Goal: Information Seeking & Learning: Learn about a topic

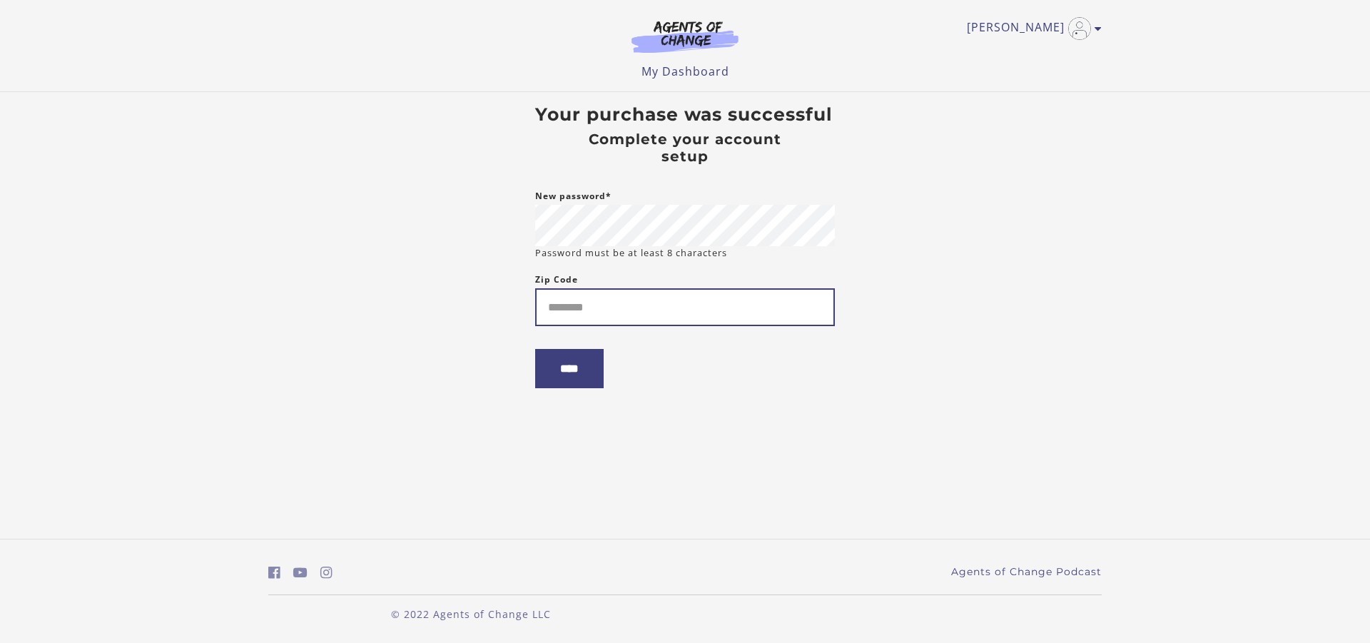
click at [610, 311] on input "Zip Code" at bounding box center [685, 307] width 300 height 38
type input "*****"
click at [578, 374] on input "****" at bounding box center [569, 368] width 69 height 39
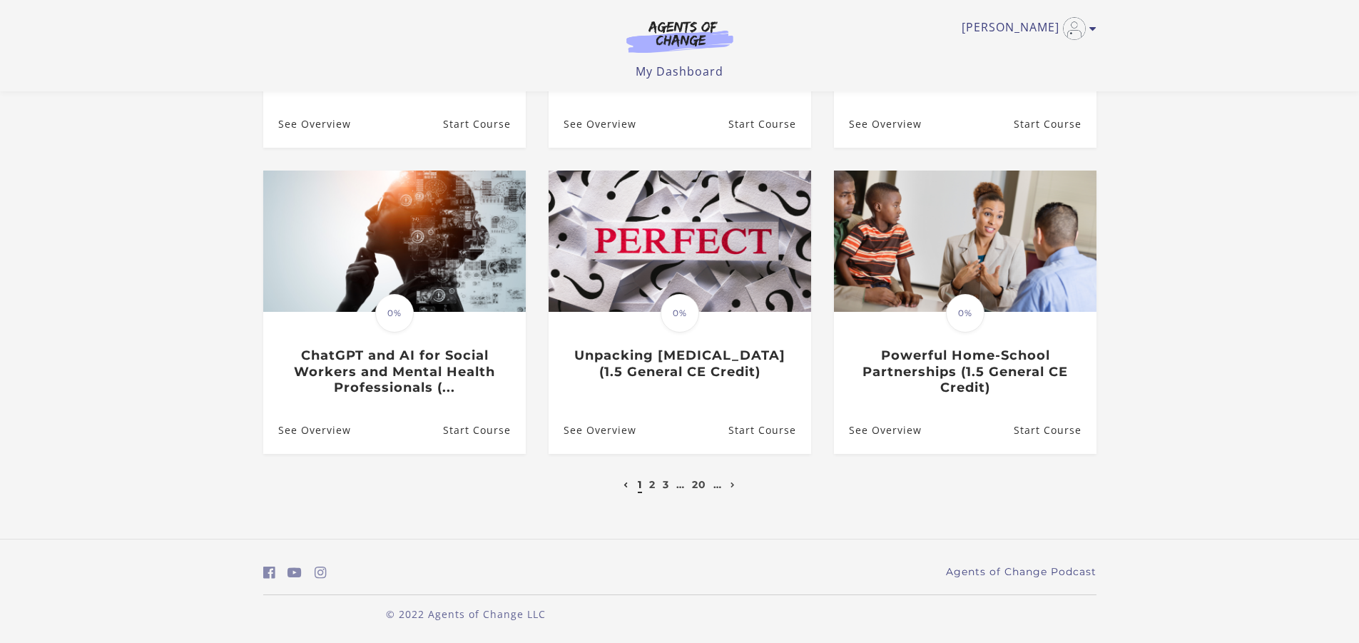
scroll to position [126, 0]
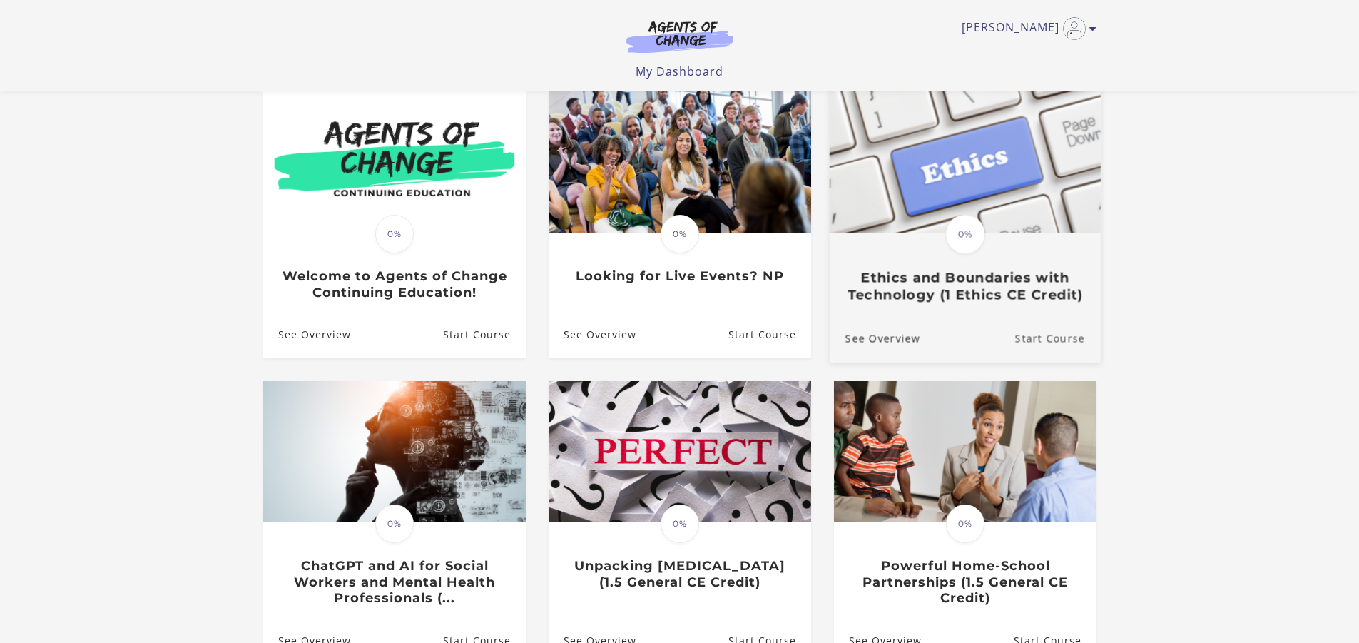
click at [1025, 338] on link "Start Course" at bounding box center [1058, 339] width 86 height 48
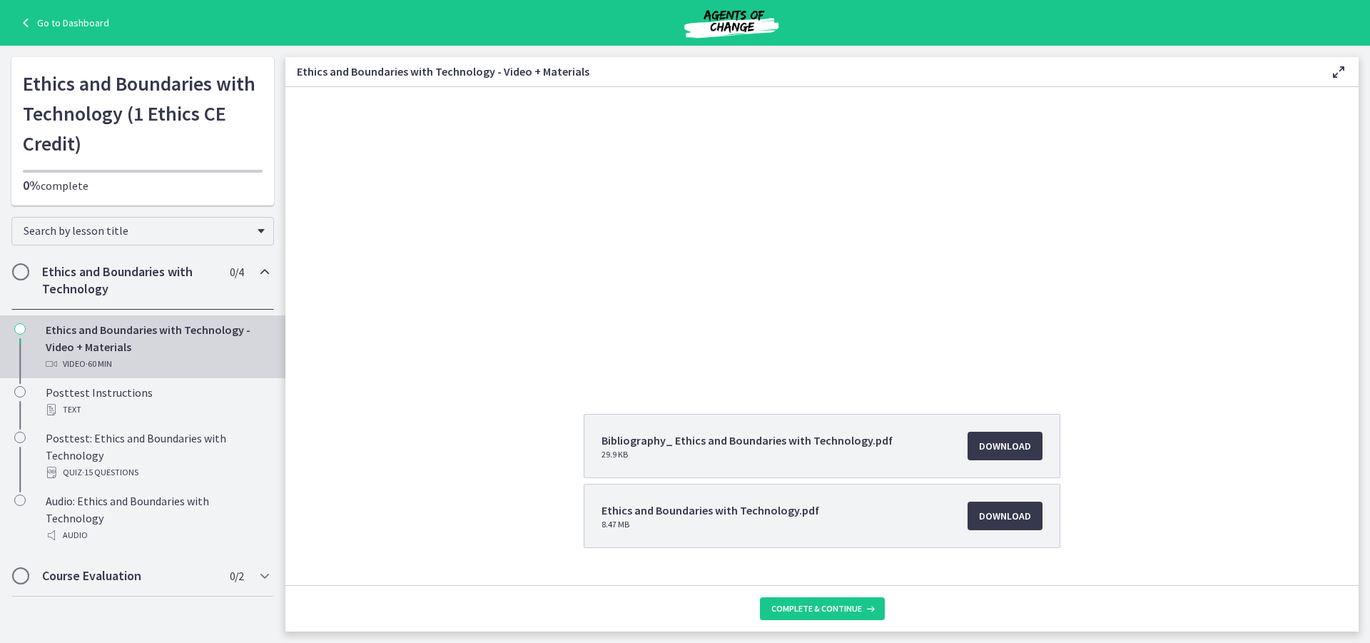
scroll to position [133, 0]
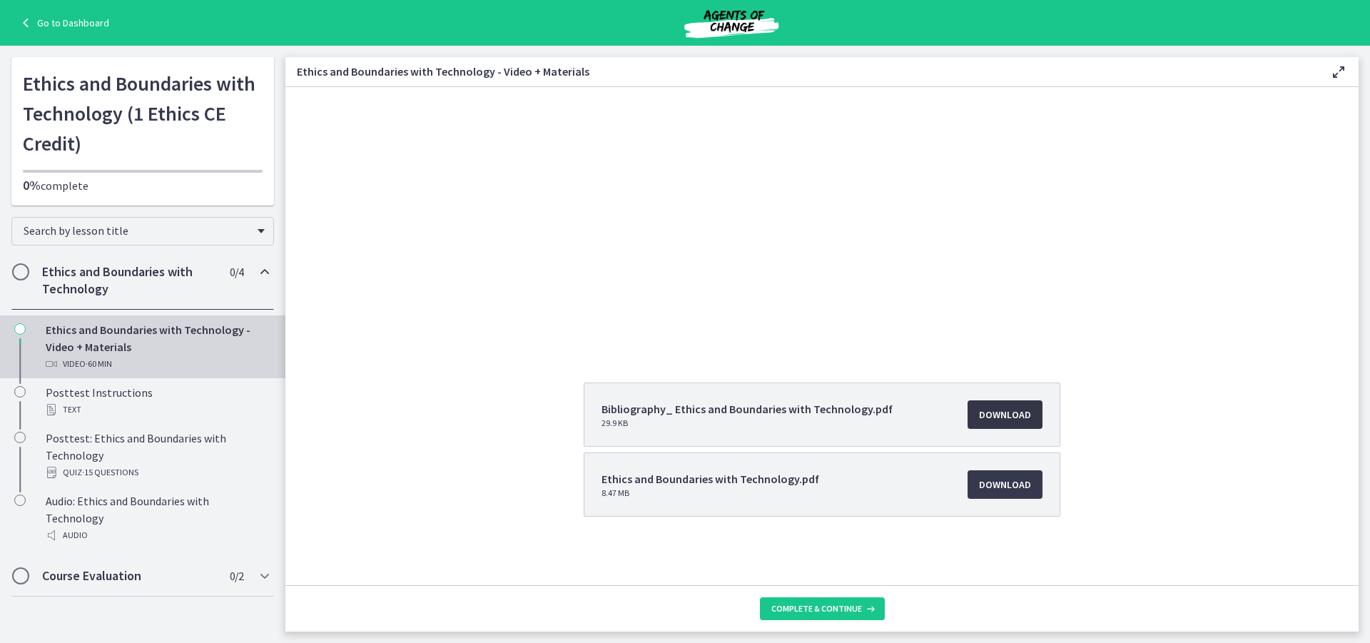
click at [992, 420] on span "Download Opens in a new window" at bounding box center [1005, 414] width 52 height 17
click at [998, 491] on span "Download Opens in a new window" at bounding box center [1005, 484] width 52 height 17
click at [849, 600] on button "Complete & continue" at bounding box center [822, 608] width 125 height 23
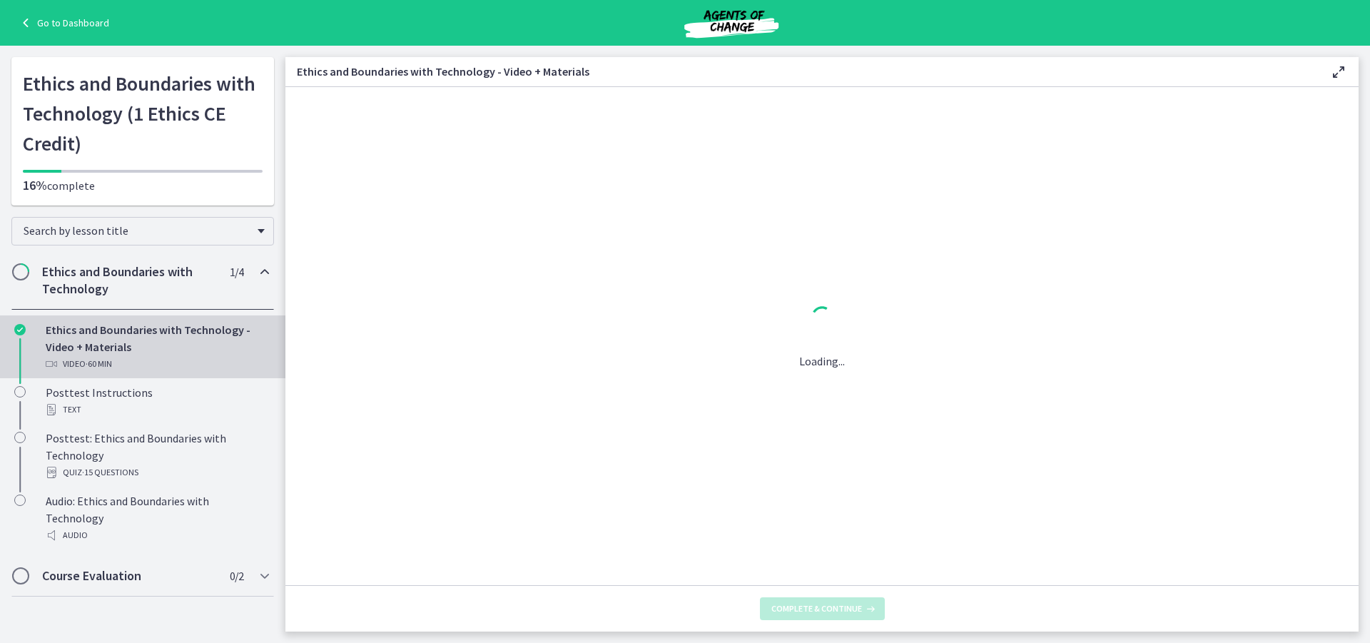
scroll to position [0, 0]
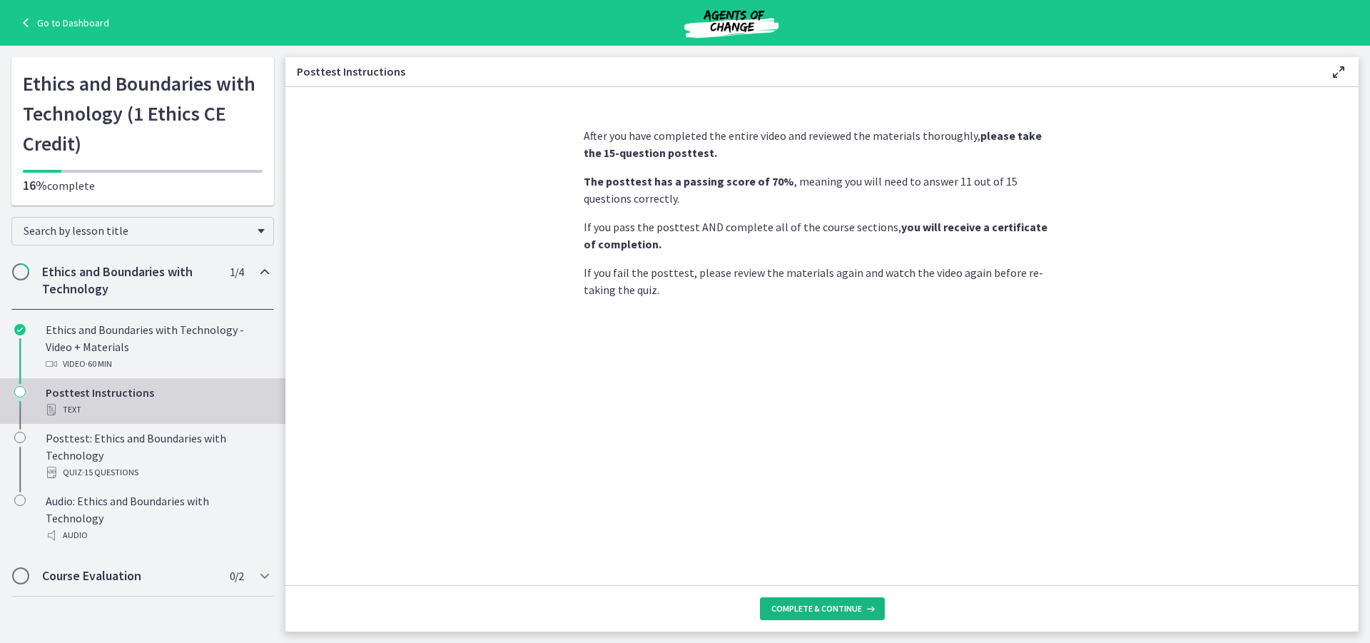
click at [836, 611] on span "Complete & continue" at bounding box center [816, 608] width 91 height 11
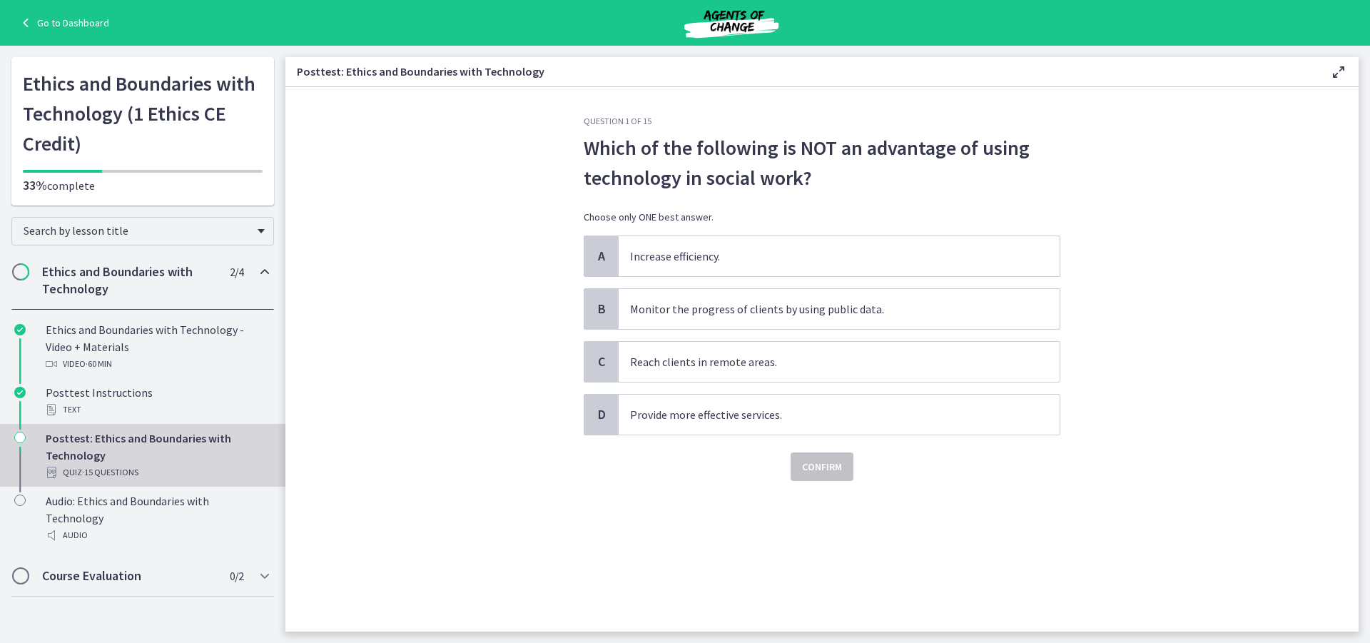
click at [116, 282] on h2 "Ethics and Boundaries with Technology" at bounding box center [129, 280] width 174 height 34
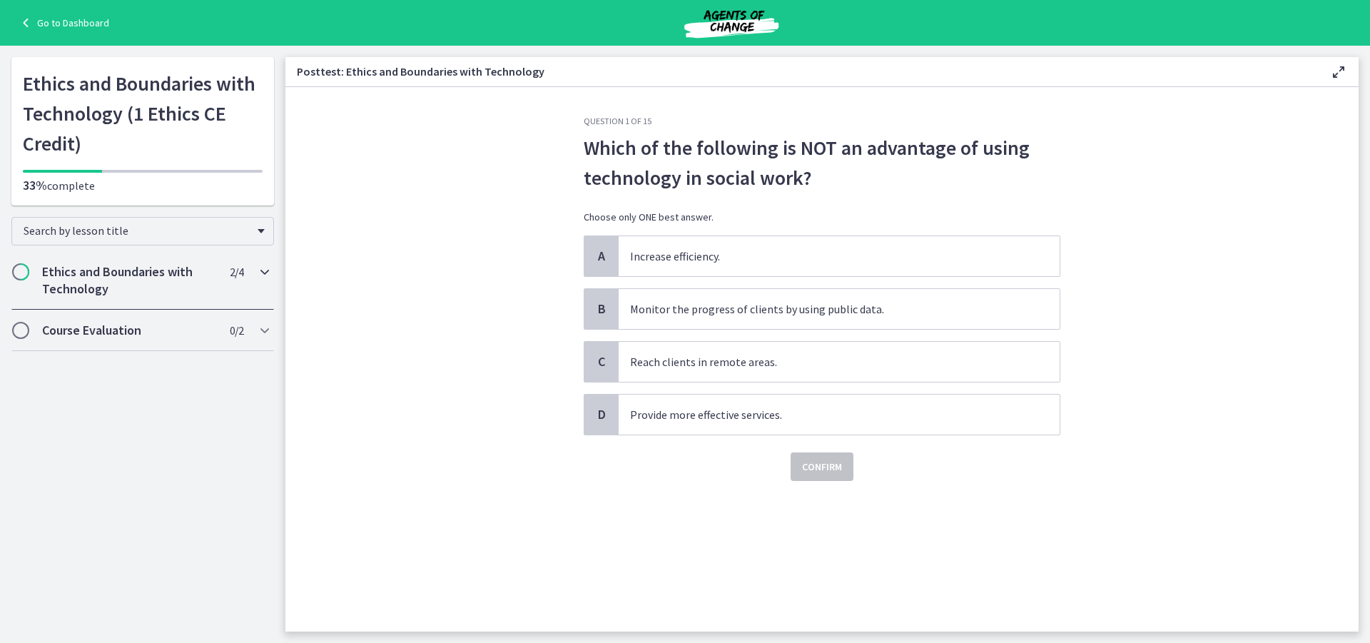
click at [21, 273] on span "Chapters" at bounding box center [21, 272] width 14 height 14
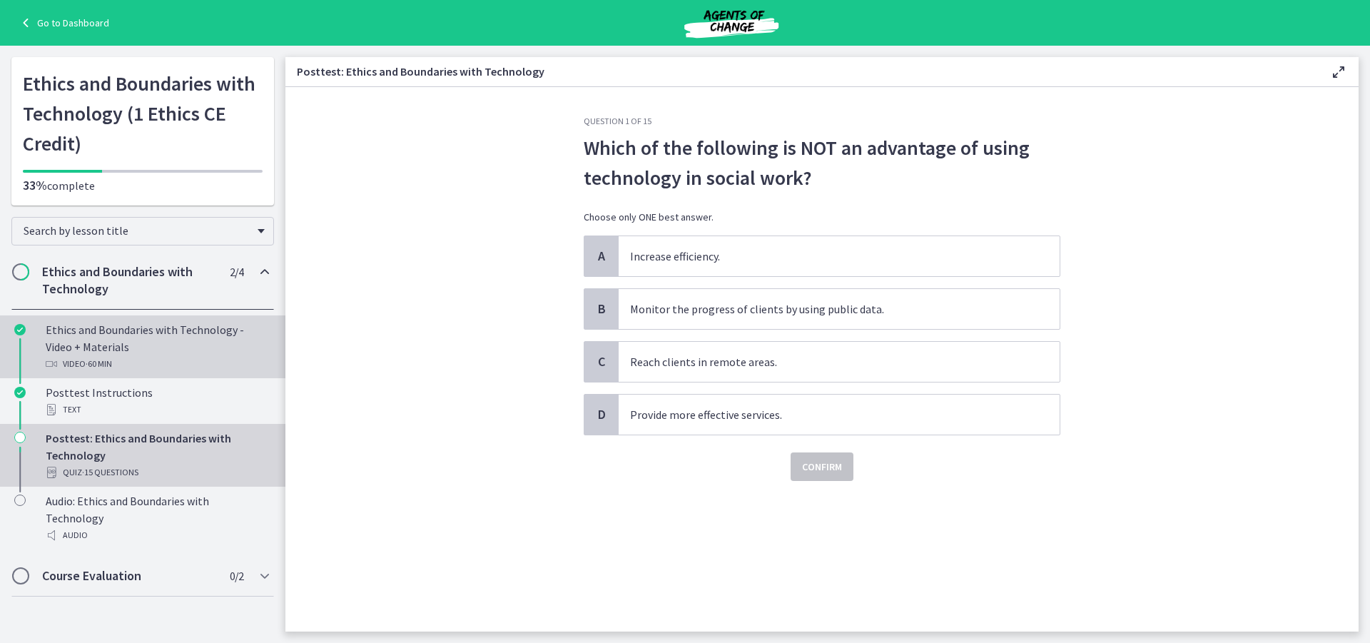
click at [49, 336] on div "Ethics and Boundaries with Technology - Video + Materials Video · 60 min" at bounding box center [157, 346] width 223 height 51
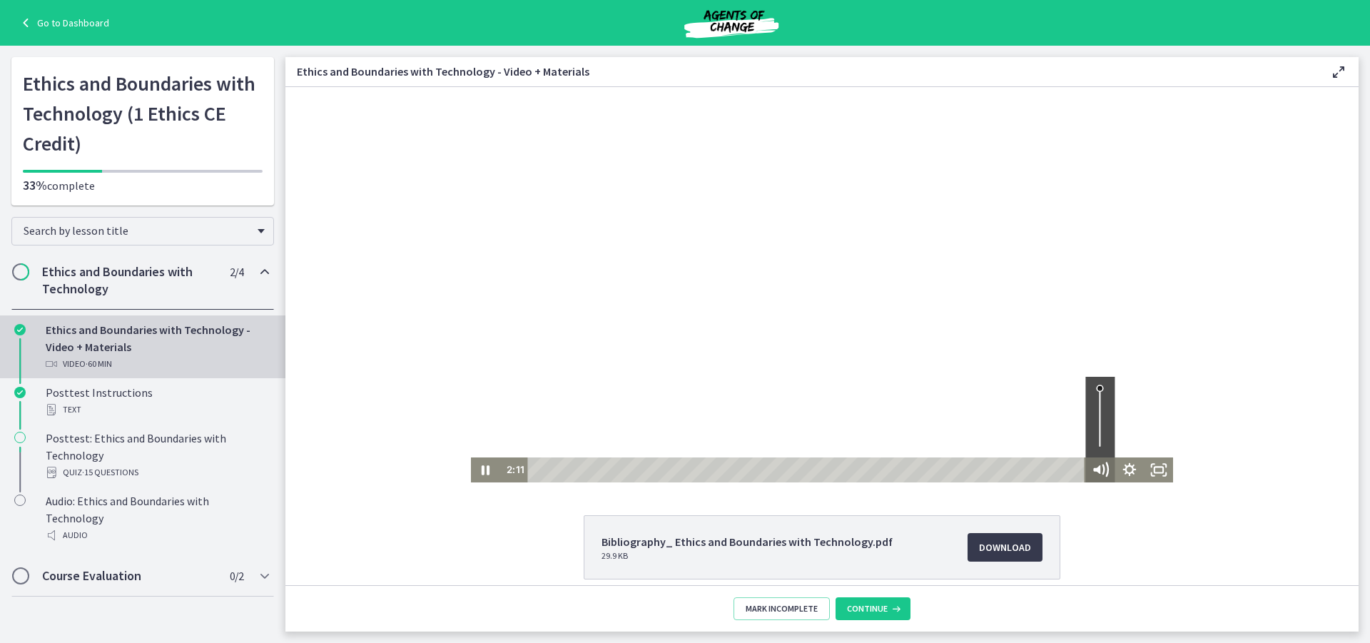
click at [1095, 469] on icon "Mute" at bounding box center [1100, 470] width 35 height 30
click at [1095, 469] on icon "Unmute" at bounding box center [1098, 469] width 7 height 9
click at [1095, 469] on icon "Mute" at bounding box center [1099, 469] width 29 height 25
click at [480, 467] on icon "Pause" at bounding box center [484, 470] width 35 height 30
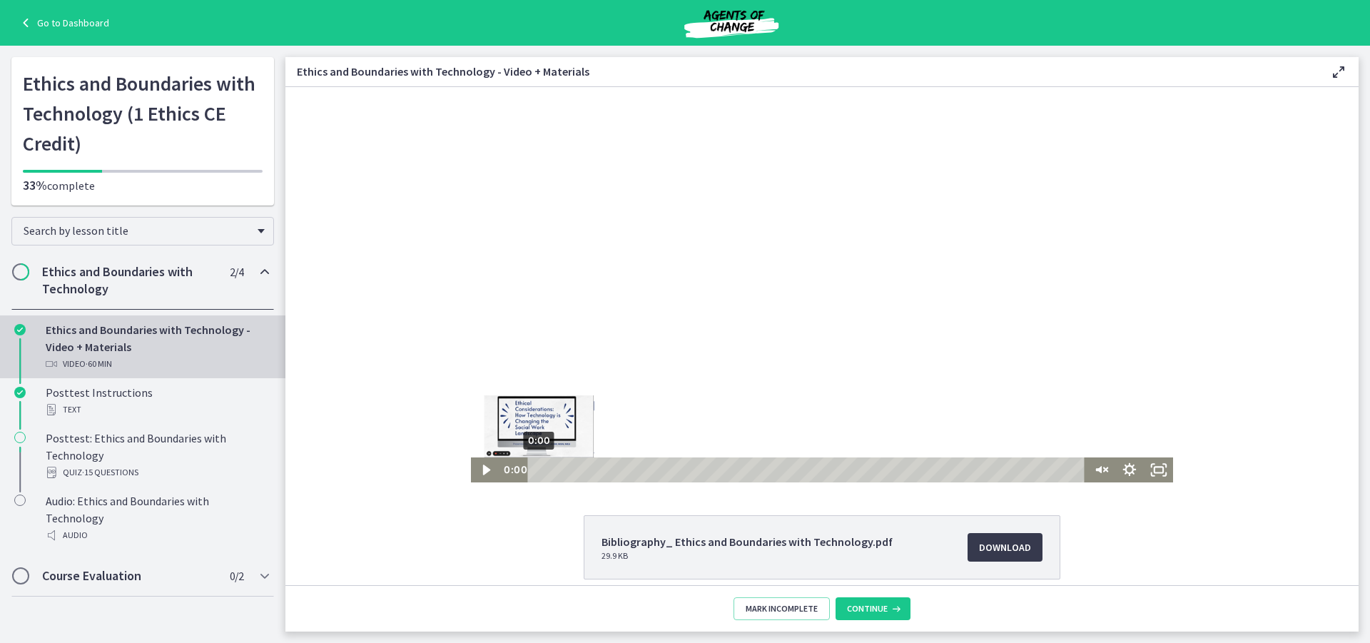
click at [539, 470] on div "0:00" at bounding box center [809, 469] width 540 height 25
click at [484, 468] on icon "Play Video" at bounding box center [486, 469] width 29 height 25
